Goal: Information Seeking & Learning: Learn about a topic

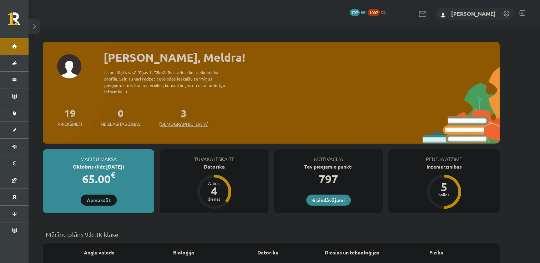
click at [177, 121] on span "[DEMOGRAPHIC_DATA]" at bounding box center [183, 124] width 49 height 7
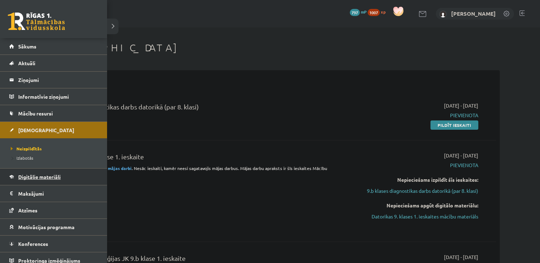
click at [28, 179] on span "Digitālie materiāli" at bounding box center [39, 177] width 42 height 6
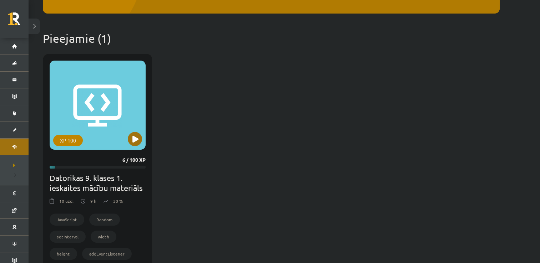
scroll to position [178, 0]
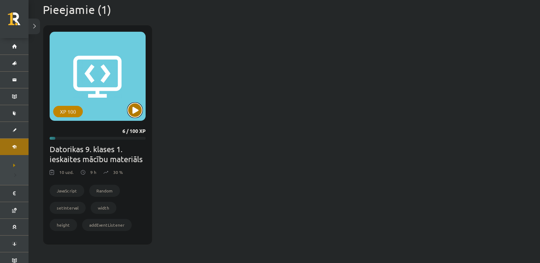
click at [137, 112] on button at bounding box center [135, 110] width 14 height 14
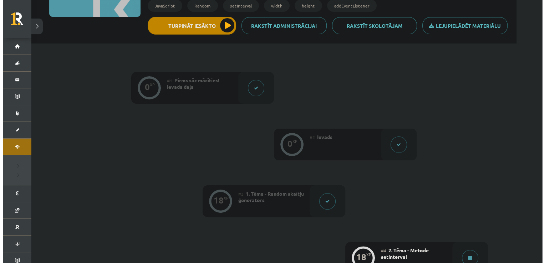
scroll to position [213, 0]
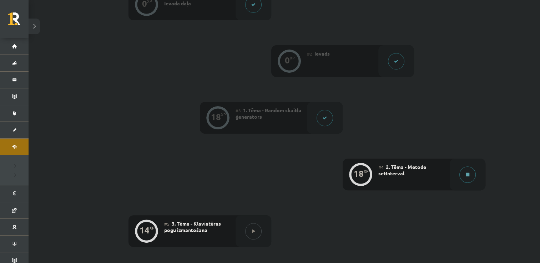
click at [467, 173] on icon at bounding box center [468, 175] width 4 height 4
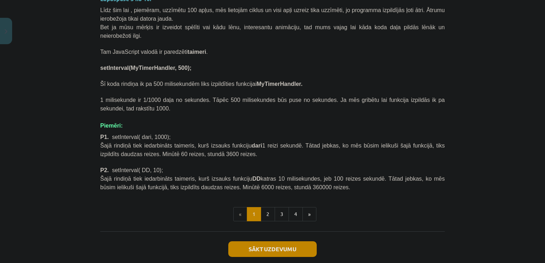
scroll to position [315, 0]
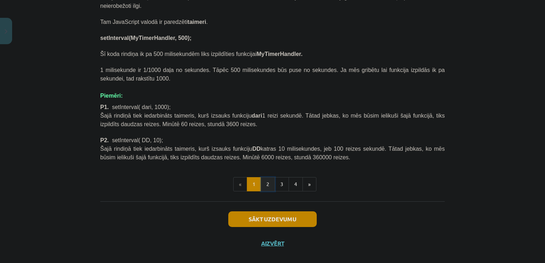
click at [272, 177] on button "2" at bounding box center [268, 184] width 14 height 14
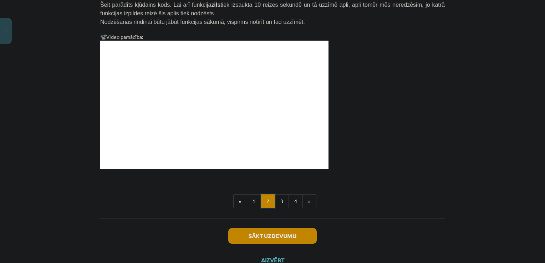
scroll to position [726, 0]
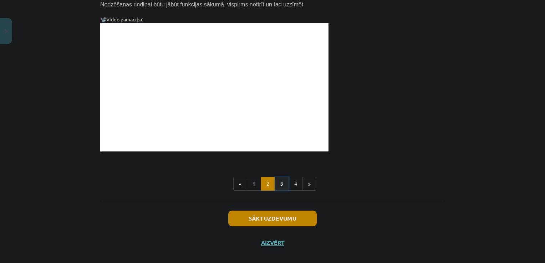
click at [281, 177] on button "3" at bounding box center [282, 184] width 14 height 14
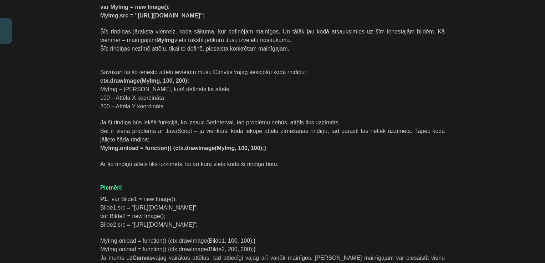
scroll to position [529, 0]
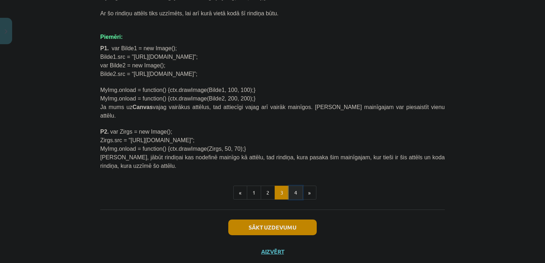
click at [292, 186] on button "4" at bounding box center [296, 193] width 14 height 14
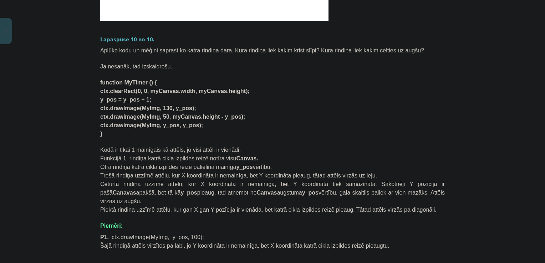
scroll to position [432, 0]
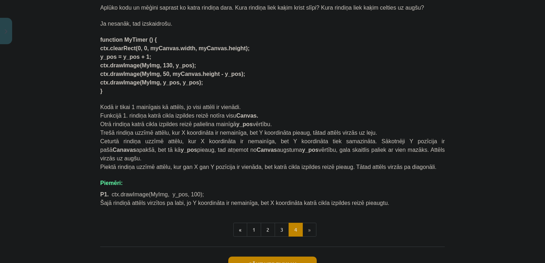
click at [308, 223] on li "»" at bounding box center [310, 230] width 14 height 14
click at [301, 257] on button "Sākt uzdevumu" at bounding box center [272, 265] width 88 height 16
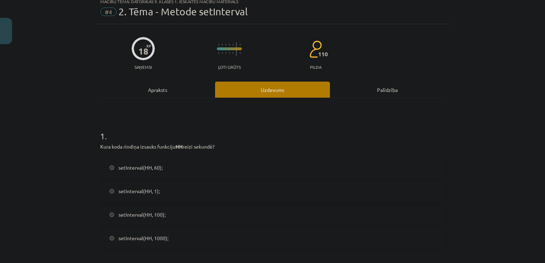
scroll to position [18, 0]
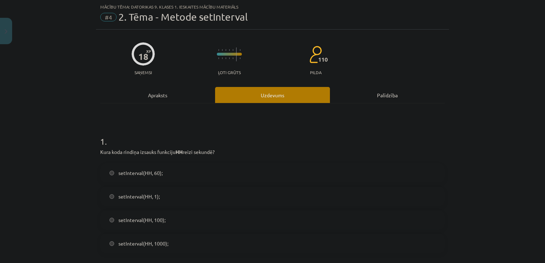
click at [150, 171] on span "setInterval(HH, 60);" at bounding box center [140, 172] width 44 height 7
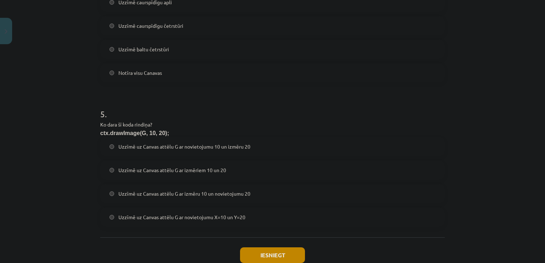
scroll to position [685, 0]
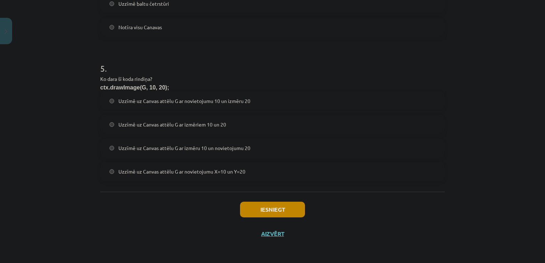
click at [267, 238] on div "Iesniegt Aizvērt" at bounding box center [272, 217] width 345 height 50
click at [270, 230] on button "Aizvērt" at bounding box center [272, 233] width 27 height 7
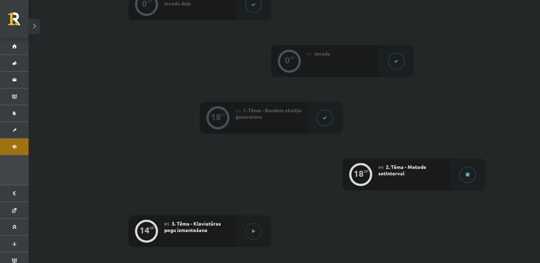
click at [472, 176] on button at bounding box center [467, 175] width 16 height 16
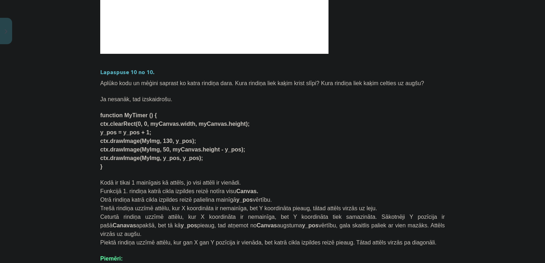
scroll to position [478, 0]
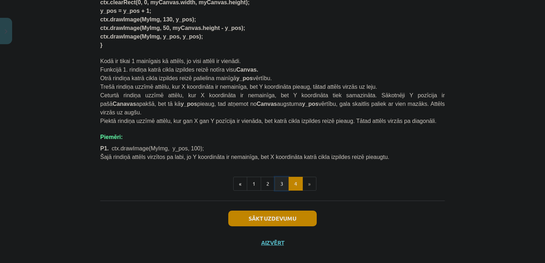
click at [278, 177] on button "3" at bounding box center [282, 184] width 14 height 14
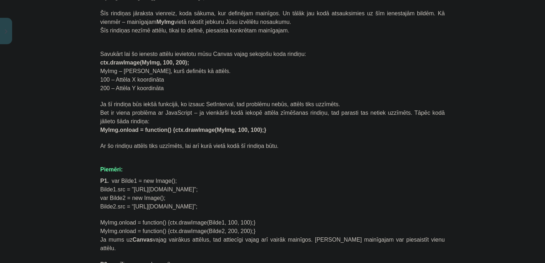
scroll to position [529, 0]
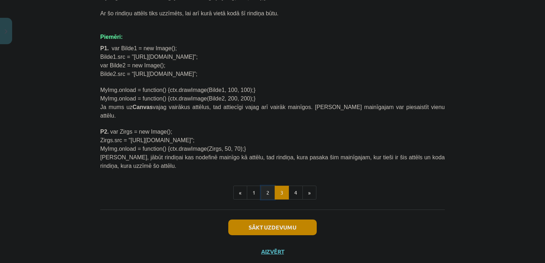
click at [264, 186] on button "2" at bounding box center [268, 193] width 14 height 14
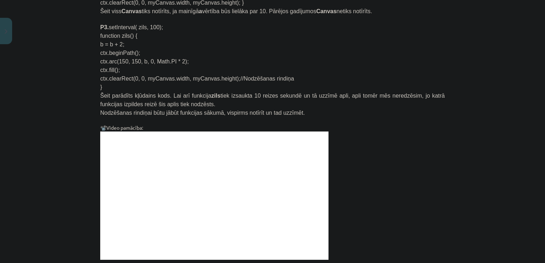
scroll to position [726, 0]
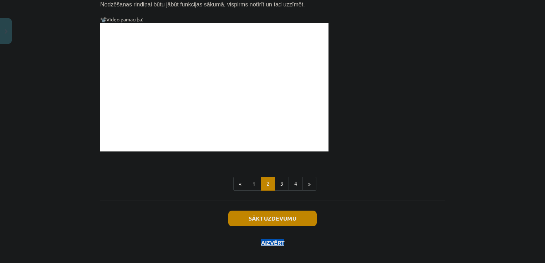
drag, startPoint x: 291, startPoint y: 219, endPoint x: 293, endPoint y: 207, distance: 12.3
click at [293, 207] on div "Sākt uzdevumu Aizvērt" at bounding box center [272, 226] width 345 height 50
click at [293, 211] on button "Sākt uzdevumu" at bounding box center [272, 219] width 88 height 16
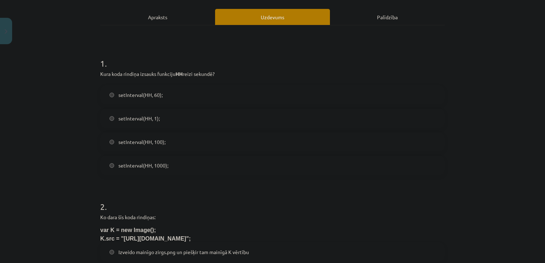
scroll to position [18, 0]
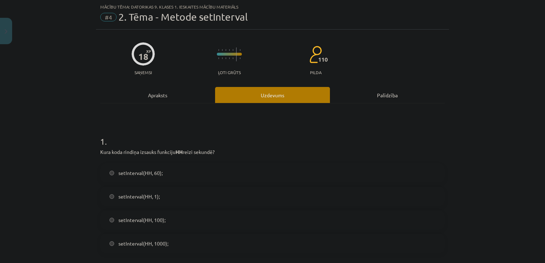
click at [146, 176] on span "setInterval(HH, 60);" at bounding box center [140, 172] width 44 height 7
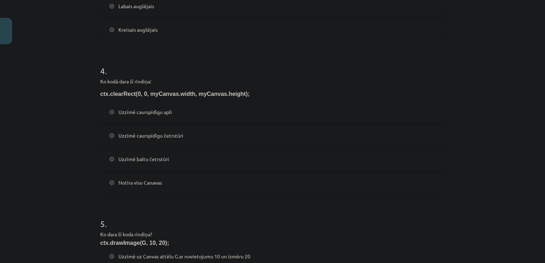
scroll to position [530, 0]
click at [164, 134] on span "Uzzīmē caurspīdīgu četrstūri" at bounding box center [150, 135] width 65 height 7
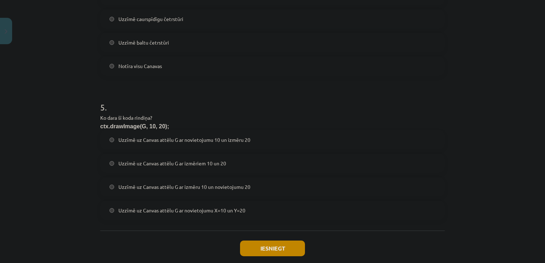
scroll to position [647, 0]
click at [243, 139] on span "Uzzīmē uz Canvas attēlu G ar novietojumu 10 un izmēru 20" at bounding box center [184, 139] width 132 height 7
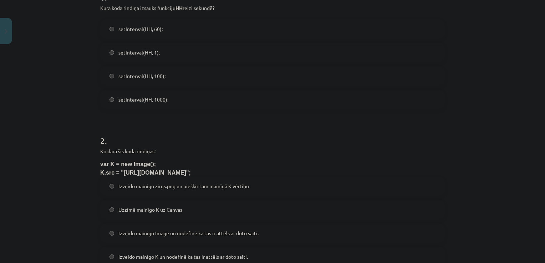
scroll to position [162, 0]
click at [147, 101] on span "setInterval(HH, 1000);" at bounding box center [143, 99] width 50 height 7
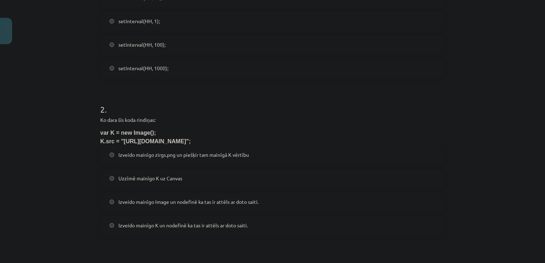
scroll to position [193, 0]
click at [135, 229] on span "Izveido mainīgo K un nodefinē ka tas ir attēls ar doto saiti." at bounding box center [183, 225] width 130 height 7
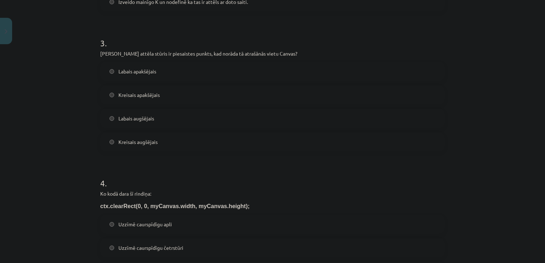
scroll to position [417, 0]
click at [137, 145] on span "Kreisais augšējais" at bounding box center [137, 142] width 39 height 7
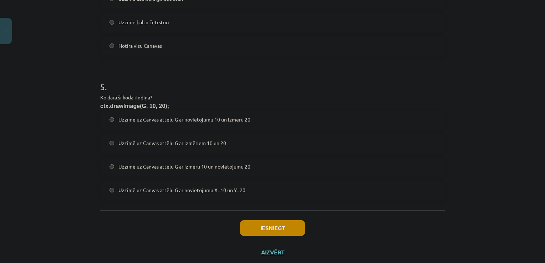
scroll to position [667, 0]
click at [279, 226] on button "Iesniegt" at bounding box center [272, 229] width 65 height 16
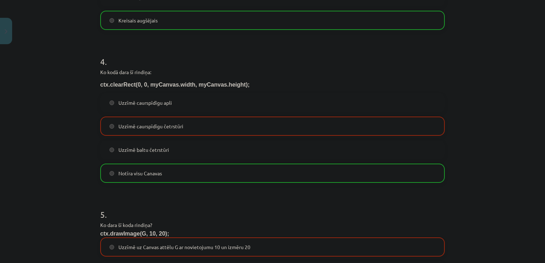
scroll to position [708, 0]
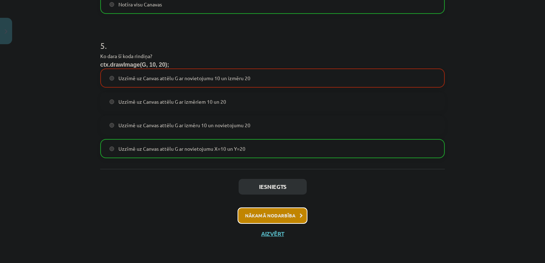
click at [293, 221] on button "Nākamā nodarbība" at bounding box center [273, 216] width 70 height 16
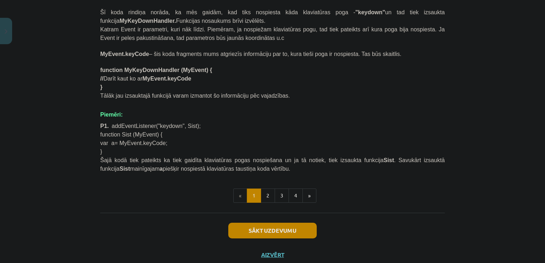
scroll to position [415, 0]
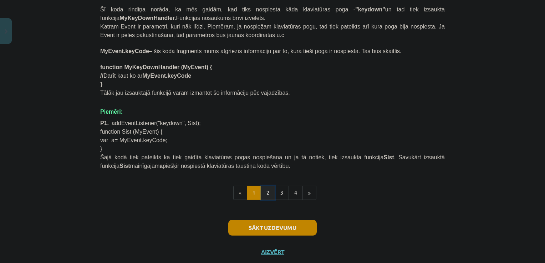
click at [267, 186] on button "2" at bounding box center [268, 193] width 14 height 14
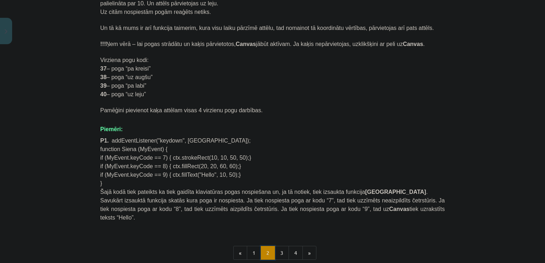
scroll to position [481, 0]
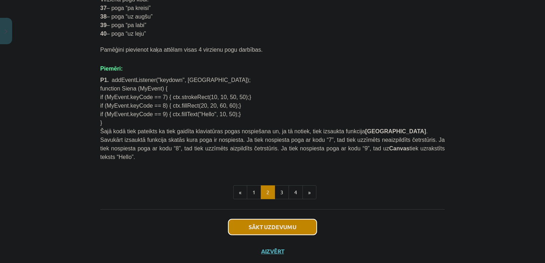
click at [267, 219] on button "Sākt uzdevumu" at bounding box center [272, 227] width 88 height 16
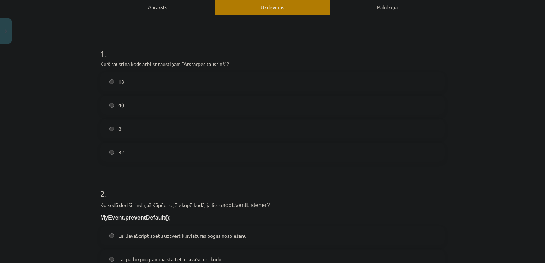
scroll to position [106, 0]
click at [118, 149] on span "32" at bounding box center [121, 152] width 6 height 7
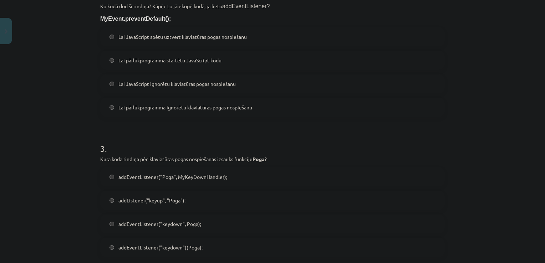
scroll to position [304, 0]
click at [194, 40] on span "Lai JavaScript spētu uztvert klaviatūras pogas nospiešanu" at bounding box center [182, 37] width 128 height 7
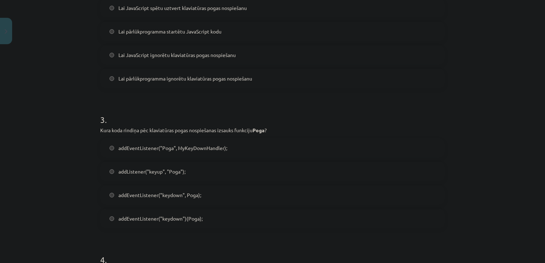
scroll to position [334, 0]
click at [189, 195] on span "addEventListener("keydown", Poga);" at bounding box center [159, 195] width 83 height 7
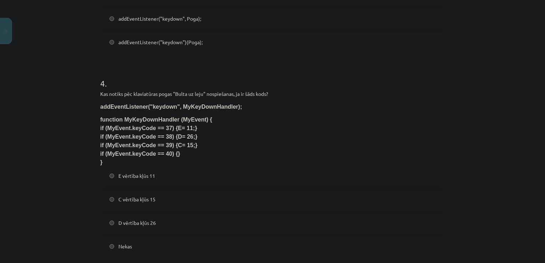
scroll to position [511, 0]
click at [140, 174] on span "E vērtība kļūs 11" at bounding box center [136, 175] width 37 height 7
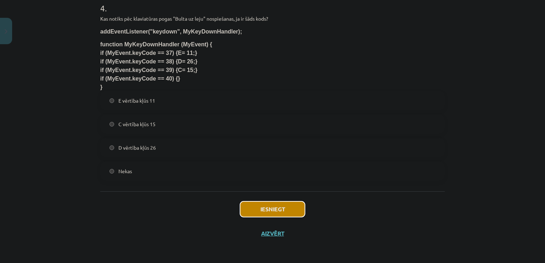
click at [281, 206] on button "Iesniegt" at bounding box center [272, 210] width 65 height 16
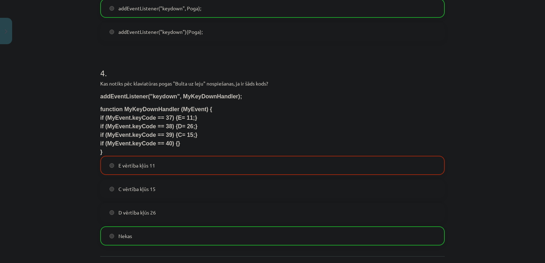
scroll to position [608, 0]
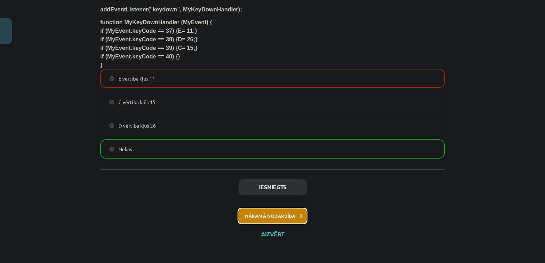
click at [293, 215] on button "Nākamā nodarbība" at bounding box center [273, 216] width 70 height 16
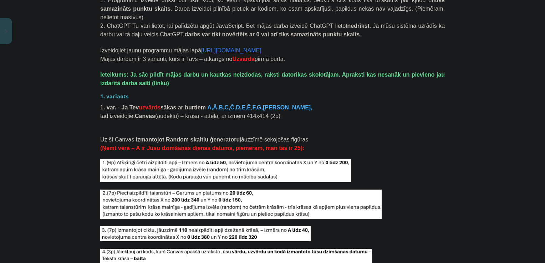
scroll to position [661, 0]
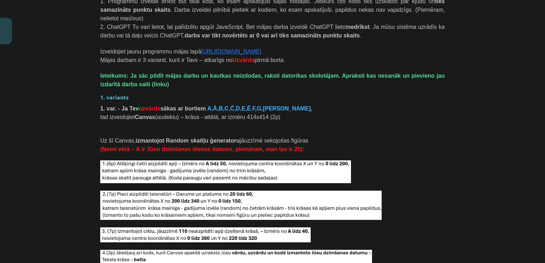
click at [210, 49] on link "https://s2js.com/" at bounding box center [231, 52] width 60 height 6
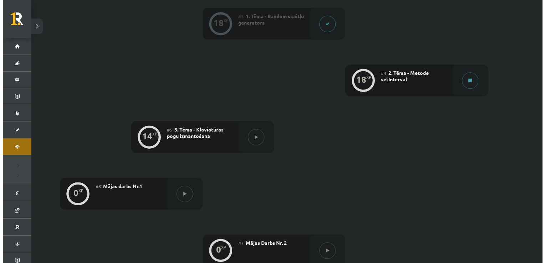
scroll to position [307, 0]
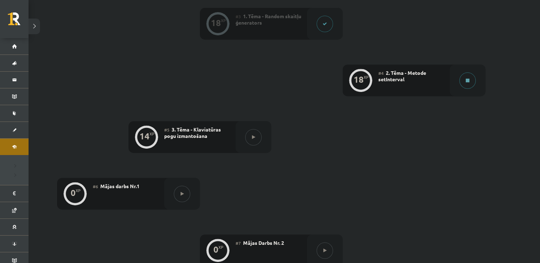
click at [471, 85] on button at bounding box center [467, 80] width 16 height 16
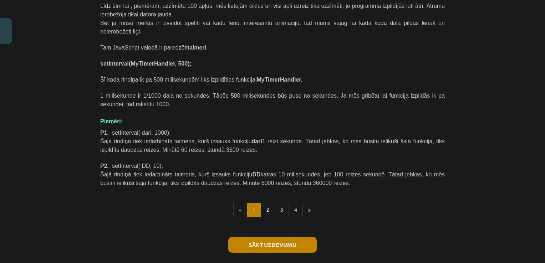
scroll to position [315, 0]
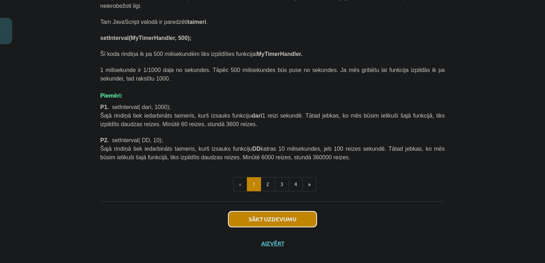
click at [290, 212] on button "Sākt uzdevumu" at bounding box center [272, 220] width 88 height 16
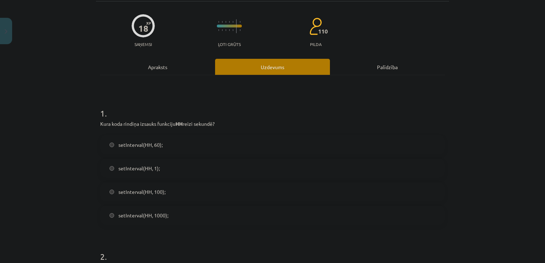
scroll to position [46, 0]
click at [155, 218] on span "setInterval(HH, 1000);" at bounding box center [143, 215] width 50 height 7
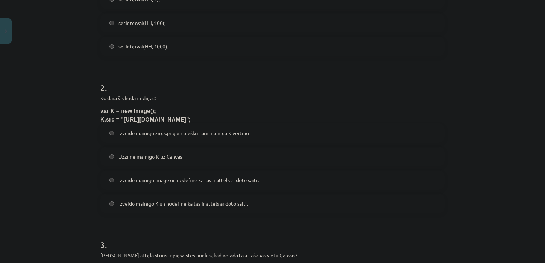
scroll to position [215, 0]
click at [217, 208] on label "Izveido mainīgo K un nodefinē ka tas ir attēls ar doto saiti." at bounding box center [272, 204] width 343 height 18
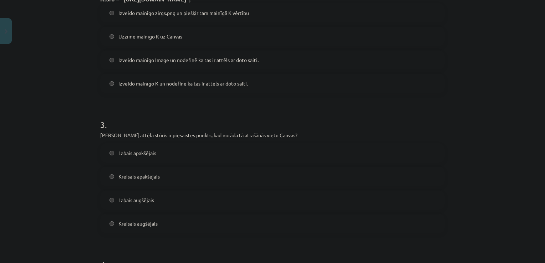
scroll to position [335, 0]
click at [153, 222] on span "Kreisais augšējais" at bounding box center [137, 224] width 39 height 7
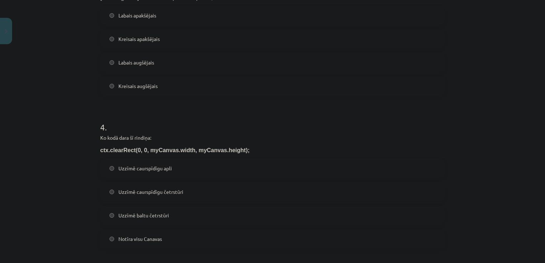
scroll to position [487, 0]
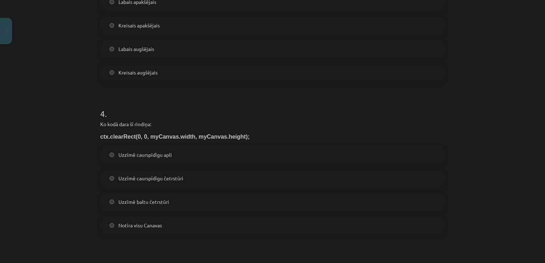
click at [142, 225] on span "Notīra visu Canavas" at bounding box center [140, 225] width 44 height 7
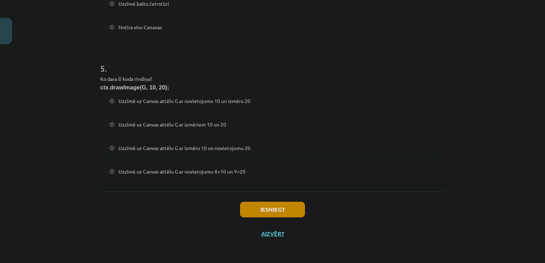
scroll to position [685, 0]
click at [227, 178] on label "Uzzīmē uz Canvas attēlu G ar novietojumu X=10 un Y=20" at bounding box center [272, 172] width 343 height 18
click at [264, 212] on button "Iesniegt" at bounding box center [272, 210] width 65 height 16
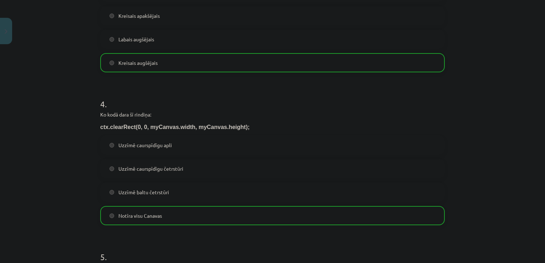
scroll to position [708, 0]
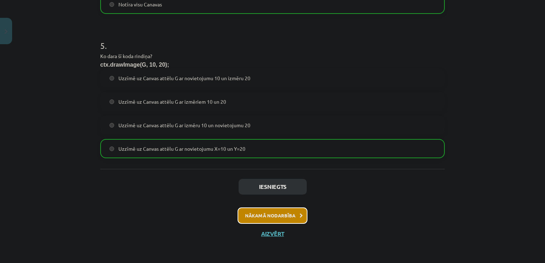
click at [282, 220] on button "Nākamā nodarbība" at bounding box center [273, 216] width 70 height 16
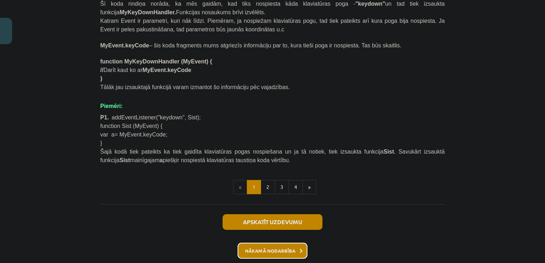
scroll to position [446, 0]
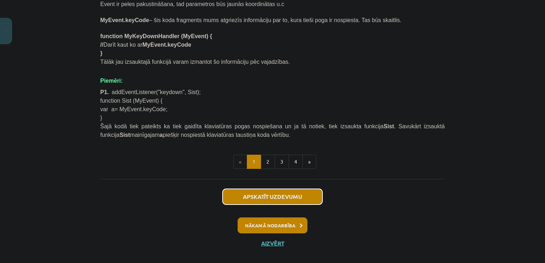
click at [288, 193] on button "Apskatīt uzdevumu" at bounding box center [273, 197] width 100 height 16
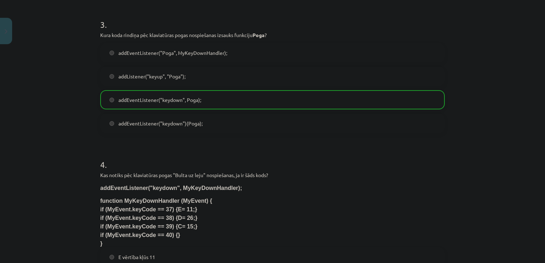
scroll to position [608, 0]
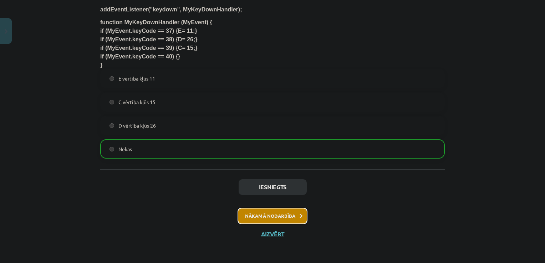
click at [287, 220] on button "Nākamā nodarbība" at bounding box center [273, 216] width 70 height 16
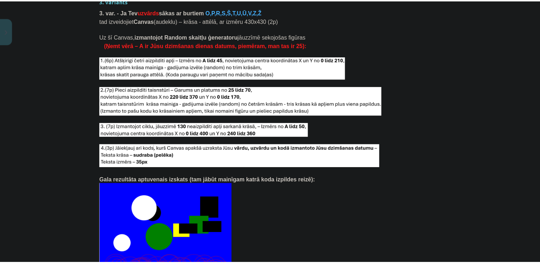
scroll to position [1518, 0]
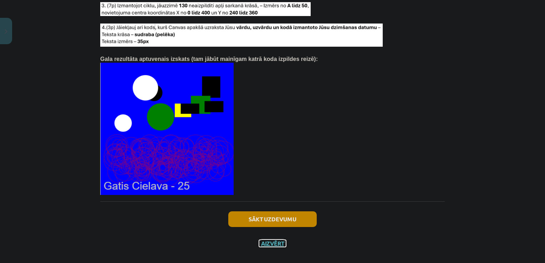
click at [273, 240] on button "Aizvērt" at bounding box center [272, 243] width 27 height 7
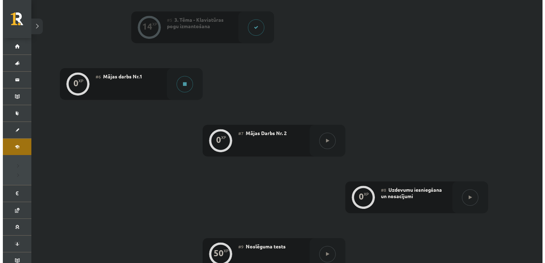
scroll to position [418, 0]
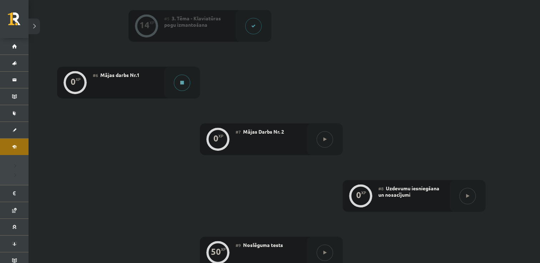
click at [188, 86] on button at bounding box center [182, 83] width 16 height 16
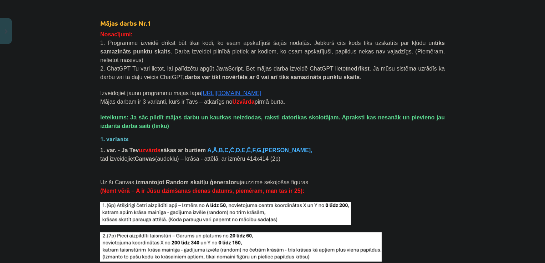
scroll to position [612, 0]
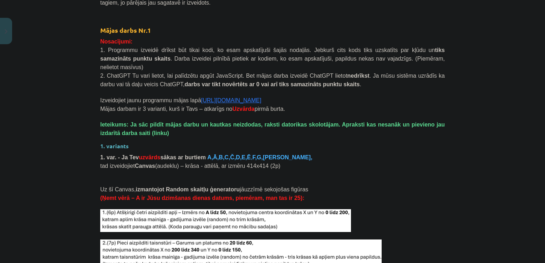
click at [223, 97] on link "[URL][DOMAIN_NAME]" at bounding box center [231, 100] width 60 height 6
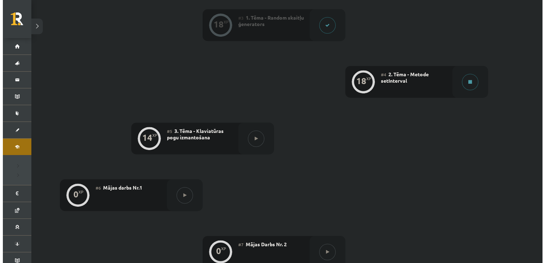
scroll to position [306, 0]
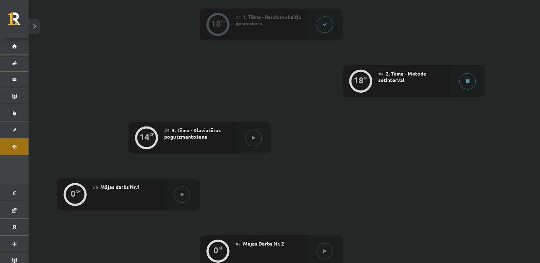
click at [467, 81] on icon at bounding box center [468, 81] width 4 height 4
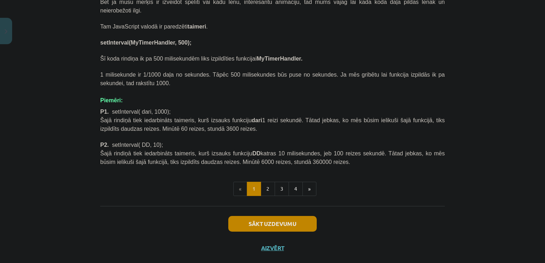
scroll to position [315, 0]
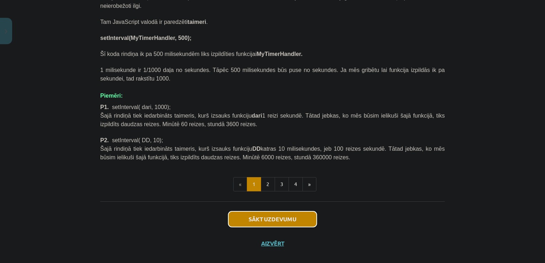
click at [300, 212] on button "Sākt uzdevumu" at bounding box center [272, 220] width 88 height 16
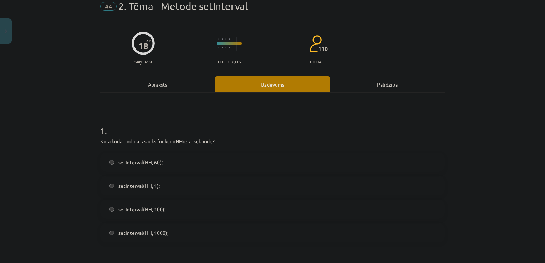
scroll to position [18, 0]
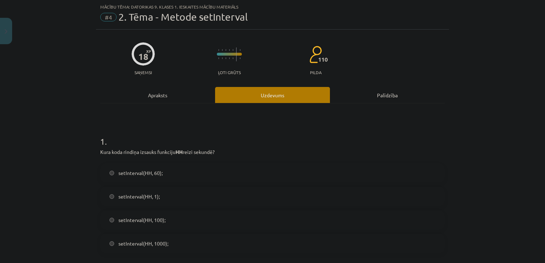
click at [161, 247] on span "setInterval(HH, 1000);" at bounding box center [143, 243] width 50 height 7
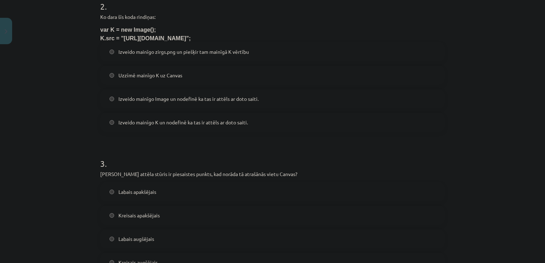
scroll to position [296, 0]
click at [220, 121] on span "Izveido mainīgo K un nodefinē ka tas ir attēls ar doto saiti." at bounding box center [183, 122] width 130 height 7
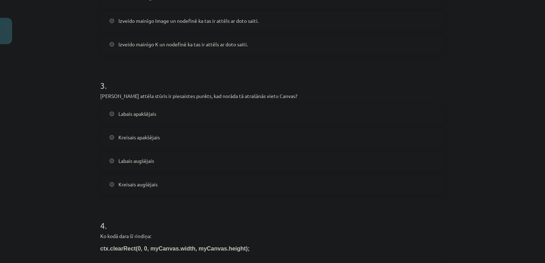
scroll to position [375, 0]
click at [156, 184] on label "Kreisais augšējais" at bounding box center [272, 185] width 343 height 18
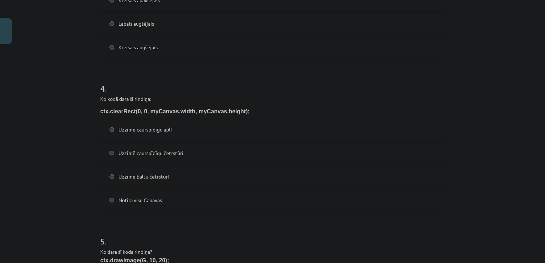
scroll to position [512, 0]
click at [157, 202] on span "Notīra visu Canavas" at bounding box center [140, 200] width 44 height 7
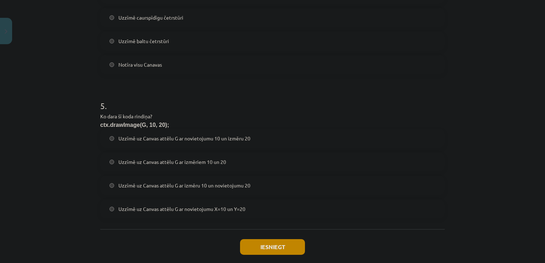
scroll to position [647, 0]
click at [217, 213] on label "Uzzīmē uz Canvas attēlu G ar novietojumu X=10 un Y=20" at bounding box center [272, 210] width 343 height 18
click at [276, 249] on button "Iesniegt" at bounding box center [272, 248] width 65 height 16
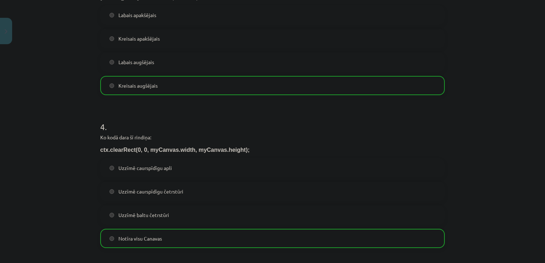
scroll to position [708, 0]
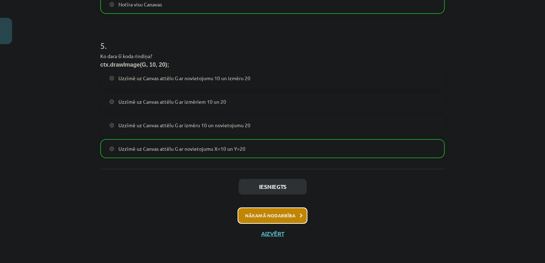
click at [275, 219] on button "Nākamā nodarbība" at bounding box center [273, 216] width 70 height 16
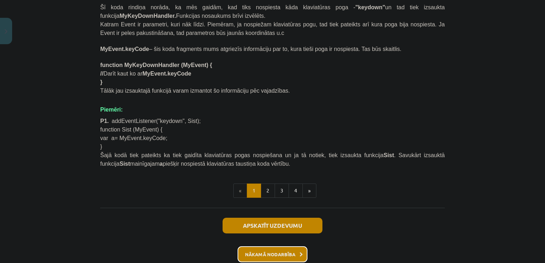
scroll to position [446, 0]
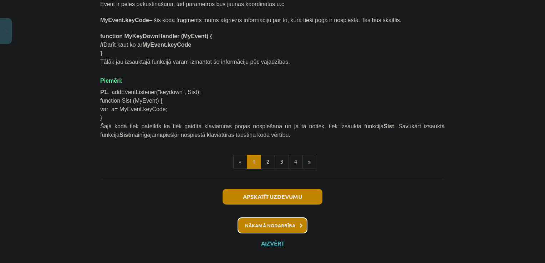
click at [279, 218] on button "Nākamā nodarbība" at bounding box center [273, 226] width 70 height 16
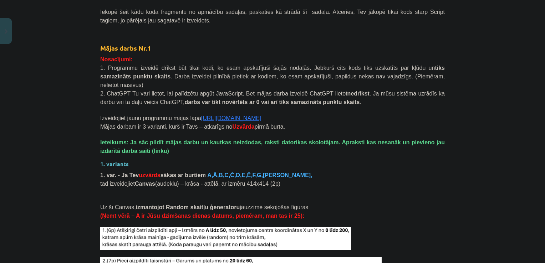
scroll to position [570, 0]
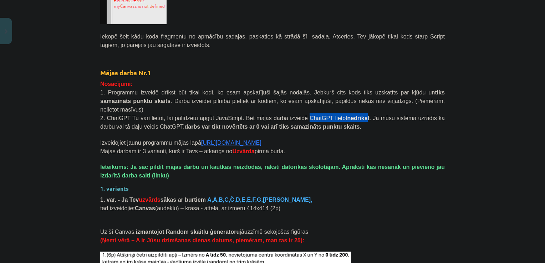
drag, startPoint x: 283, startPoint y: 110, endPoint x: 335, endPoint y: 107, distance: 52.2
click at [335, 115] on span "2. ChatGPT Tu vari lietot, lai palīdzētu apgūt JavaScript. Bet mājas darba izve…" at bounding box center [272, 122] width 345 height 15
drag, startPoint x: 335, startPoint y: 107, endPoint x: 344, endPoint y: 129, distance: 23.9
click at [344, 138] on p "Izveidojiet jaunu programmu mājas lapā https://s2js.com/" at bounding box center [272, 142] width 345 height 9
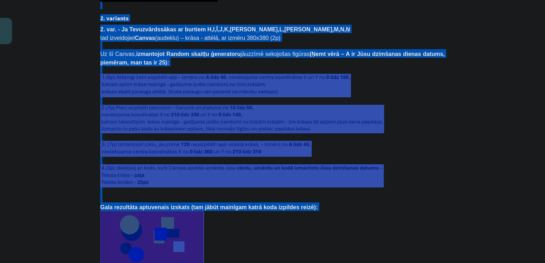
scroll to position [1108, 0]
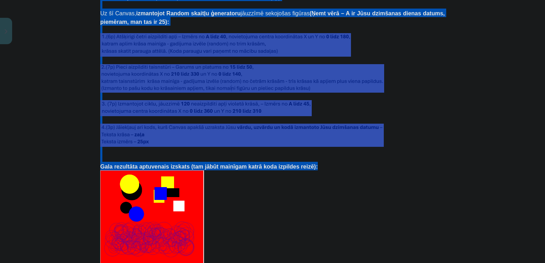
drag, startPoint x: 519, startPoint y: 153, endPoint x: 501, endPoint y: 153, distance: 17.8
click at [501, 153] on div "Mācību tēma: Datorikas 9. klases 1. ieskaites mācību materiāls #6 Mājas darbs N…" at bounding box center [272, 131] width 545 height 263
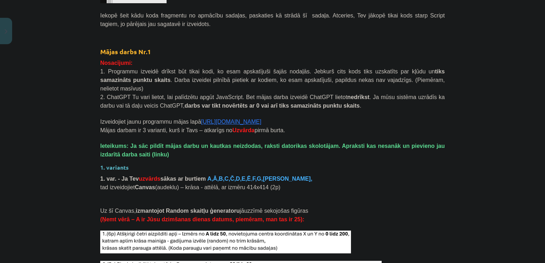
scroll to position [588, 0]
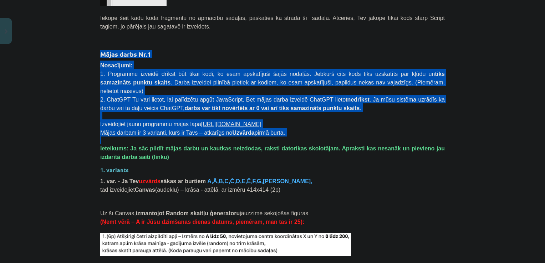
drag, startPoint x: 94, startPoint y: 54, endPoint x: 270, endPoint y: 138, distance: 195.0
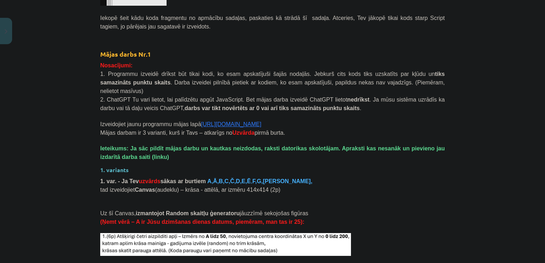
click at [303, 185] on p "tad izveidojiet Canvas (audeklu) – krāsa - attēlā, ar izmēru 414x414 (2p)" at bounding box center [272, 189] width 345 height 9
click at [300, 194] on p at bounding box center [272, 197] width 345 height 7
click at [287, 112] on p at bounding box center [272, 115] width 345 height 7
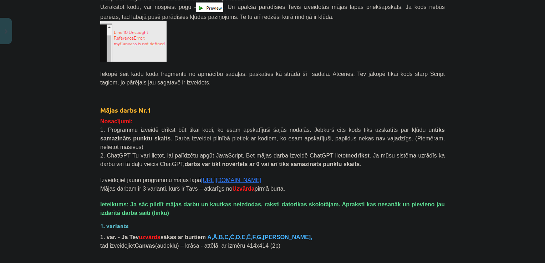
scroll to position [518, 0]
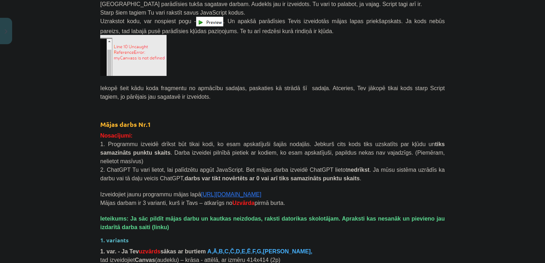
click at [219, 192] on link "https://s2js.com/" at bounding box center [231, 195] width 60 height 6
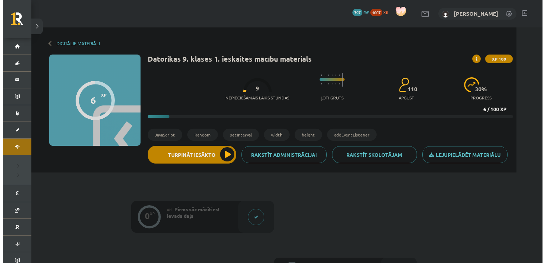
scroll to position [306, 0]
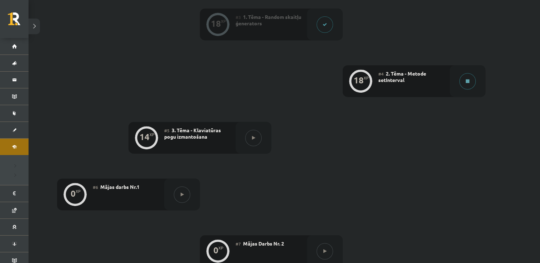
click at [468, 82] on icon at bounding box center [468, 81] width 4 height 4
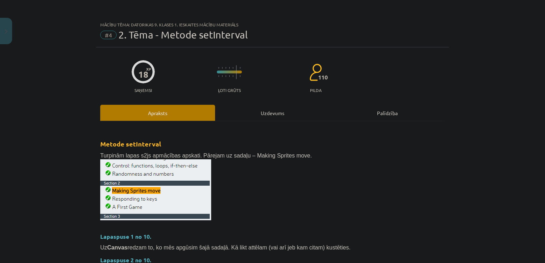
scroll to position [315, 0]
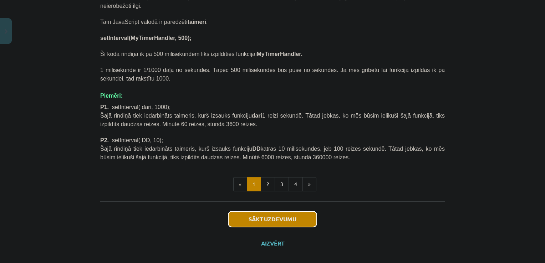
click at [273, 216] on button "Sākt uzdevumu" at bounding box center [272, 220] width 88 height 16
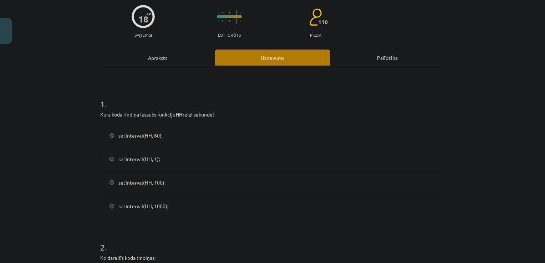
scroll to position [85, 0]
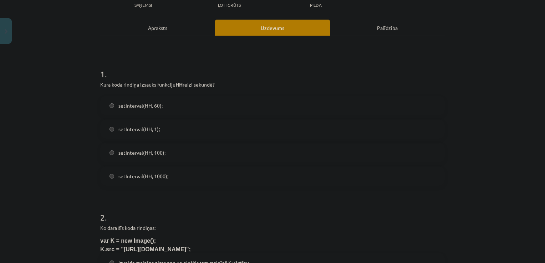
click at [142, 175] on span "setInterval(HH, 1000);" at bounding box center [143, 176] width 50 height 7
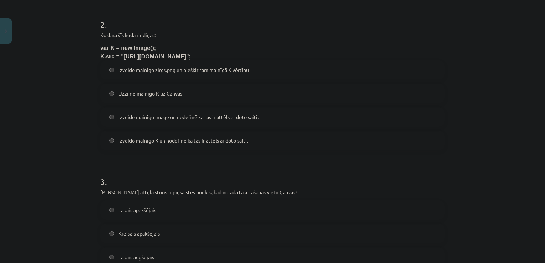
scroll to position [278, 0]
click at [220, 143] on span "Izveido mainīgo K un nodefinē ka tas ir attēls ar doto saiti." at bounding box center [183, 140] width 130 height 7
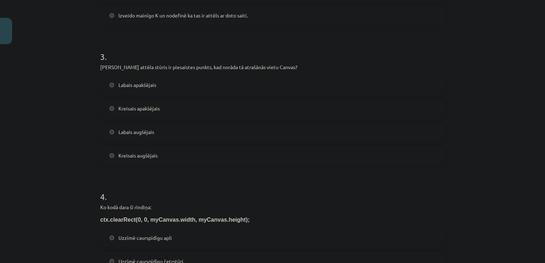
scroll to position [403, 0]
click at [146, 157] on span "Kreisais augšējais" at bounding box center [137, 155] width 39 height 7
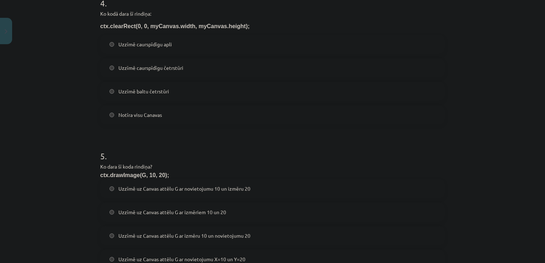
scroll to position [583, 0]
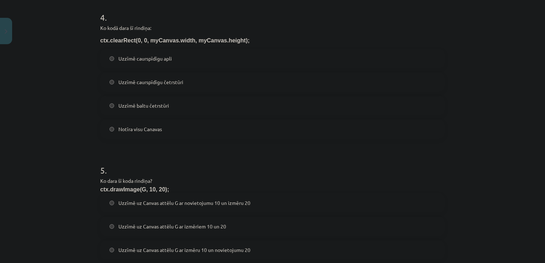
click at [143, 127] on span "Notīra visu Canavas" at bounding box center [140, 129] width 44 height 7
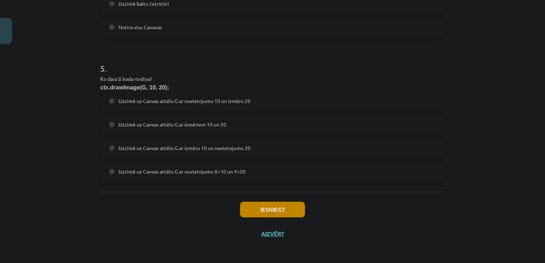
click at [202, 172] on span "Uzzīmē uz Canvas attēlu G ar novietojumu X=10 un Y=20" at bounding box center [181, 171] width 127 height 7
click at [286, 211] on button "Iesniegt" at bounding box center [272, 210] width 65 height 16
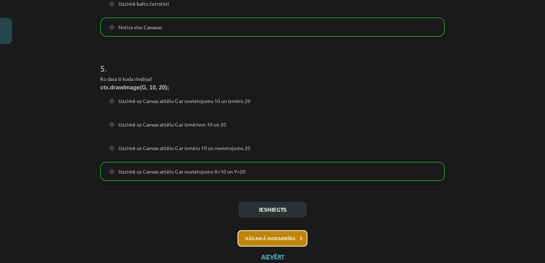
click at [266, 236] on button "Nākamā nodarbība" at bounding box center [273, 238] width 70 height 16
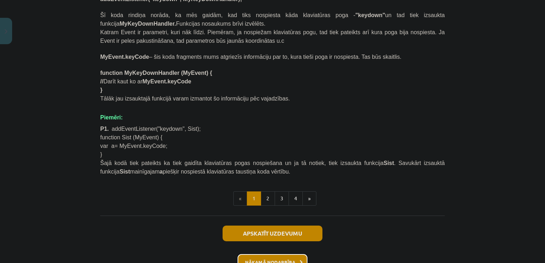
scroll to position [418, 0]
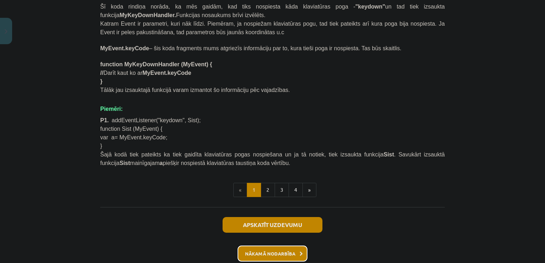
click at [285, 246] on button "Nākamā nodarbība" at bounding box center [273, 254] width 70 height 16
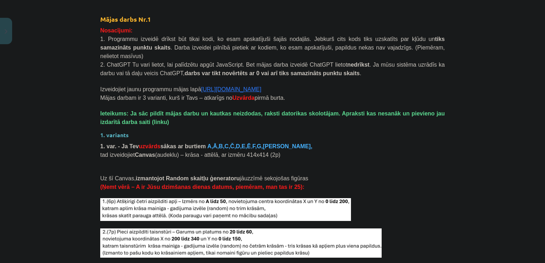
scroll to position [623, 0]
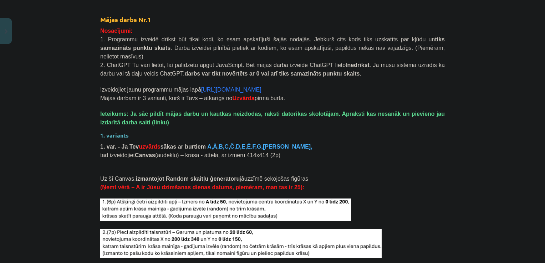
click at [219, 87] on link "https://s2js.com/" at bounding box center [231, 90] width 60 height 6
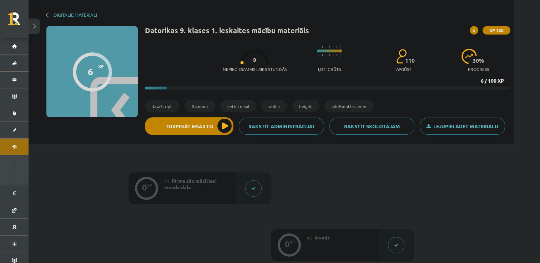
scroll to position [29, 0]
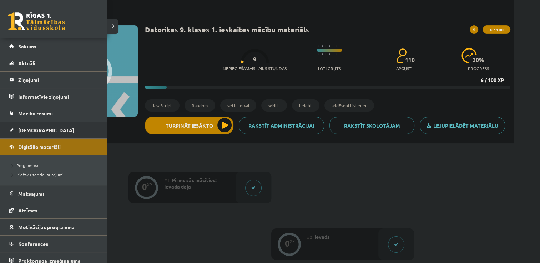
click at [35, 128] on span "[DEMOGRAPHIC_DATA]" at bounding box center [46, 130] width 56 height 6
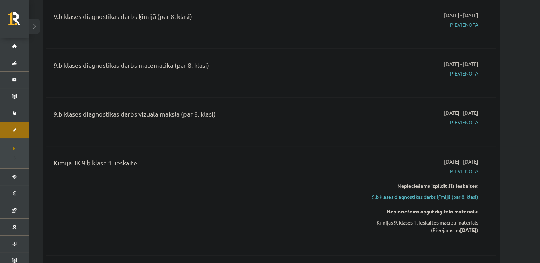
scroll to position [437, 0]
